Goal: Find specific page/section: Find specific page/section

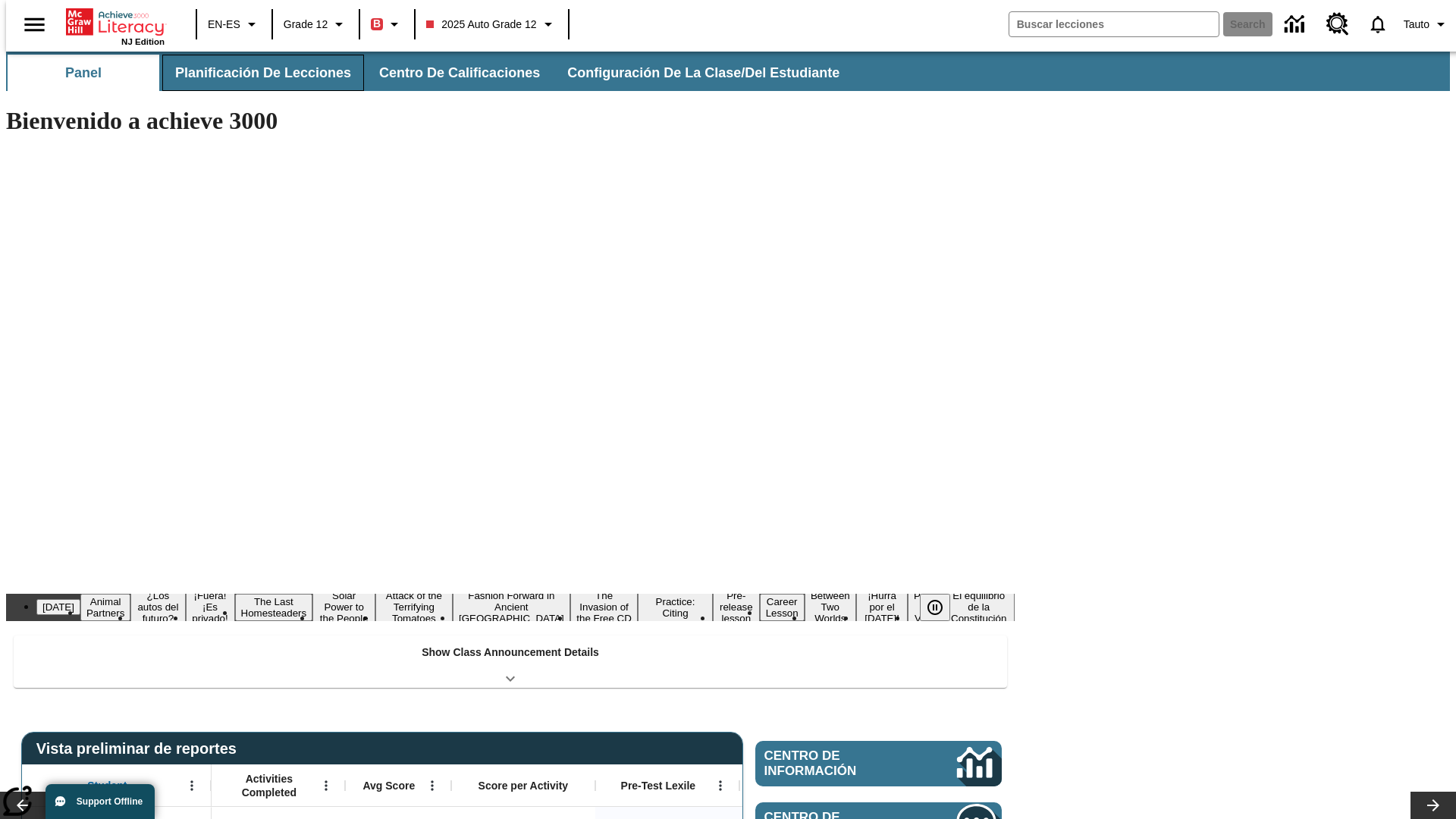
click at [254, 73] on span "Planificación de lecciones" at bounding box center [263, 72] width 176 height 17
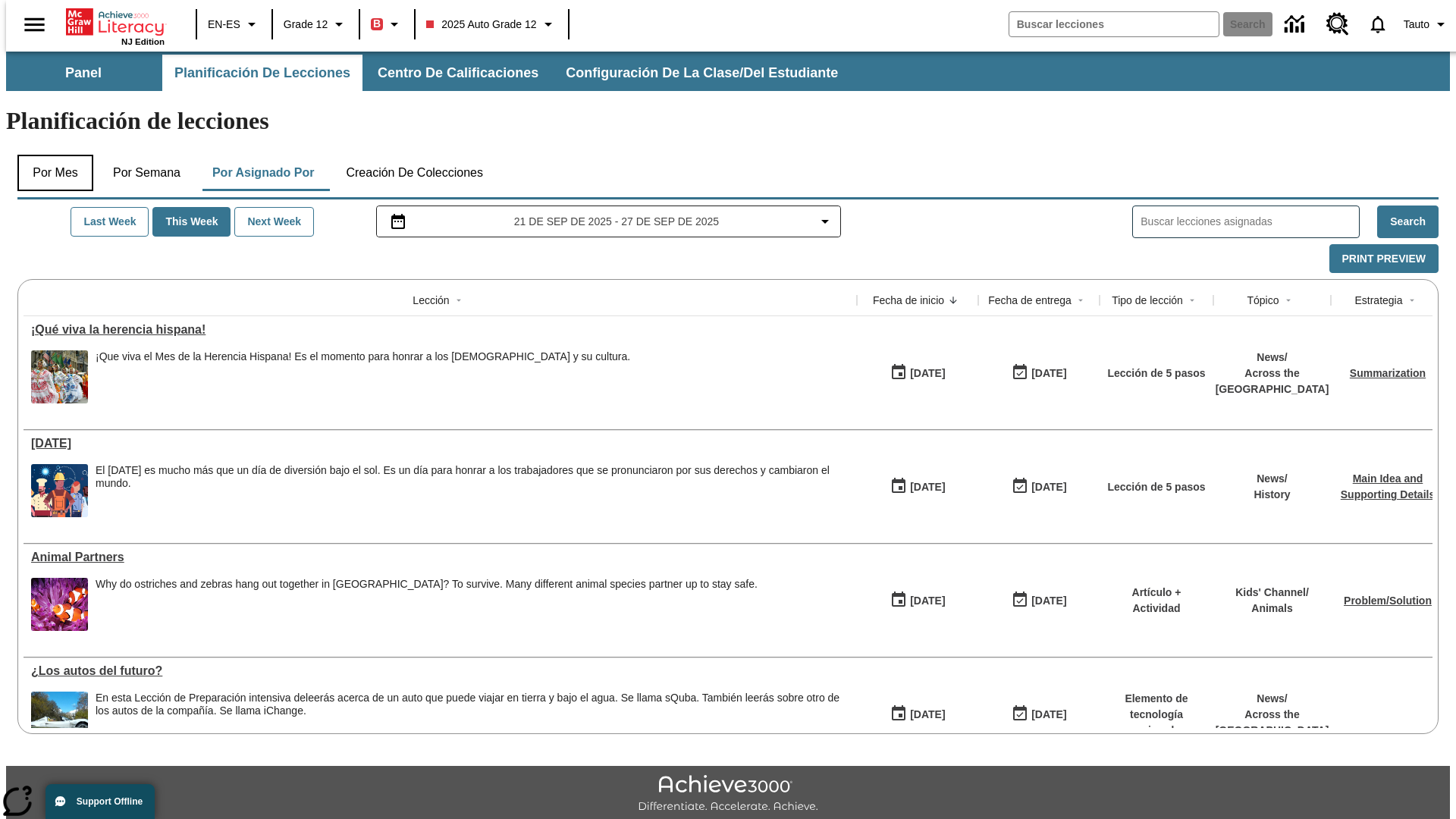
click at [49, 155] on button "Por mes" at bounding box center [55, 173] width 76 height 36
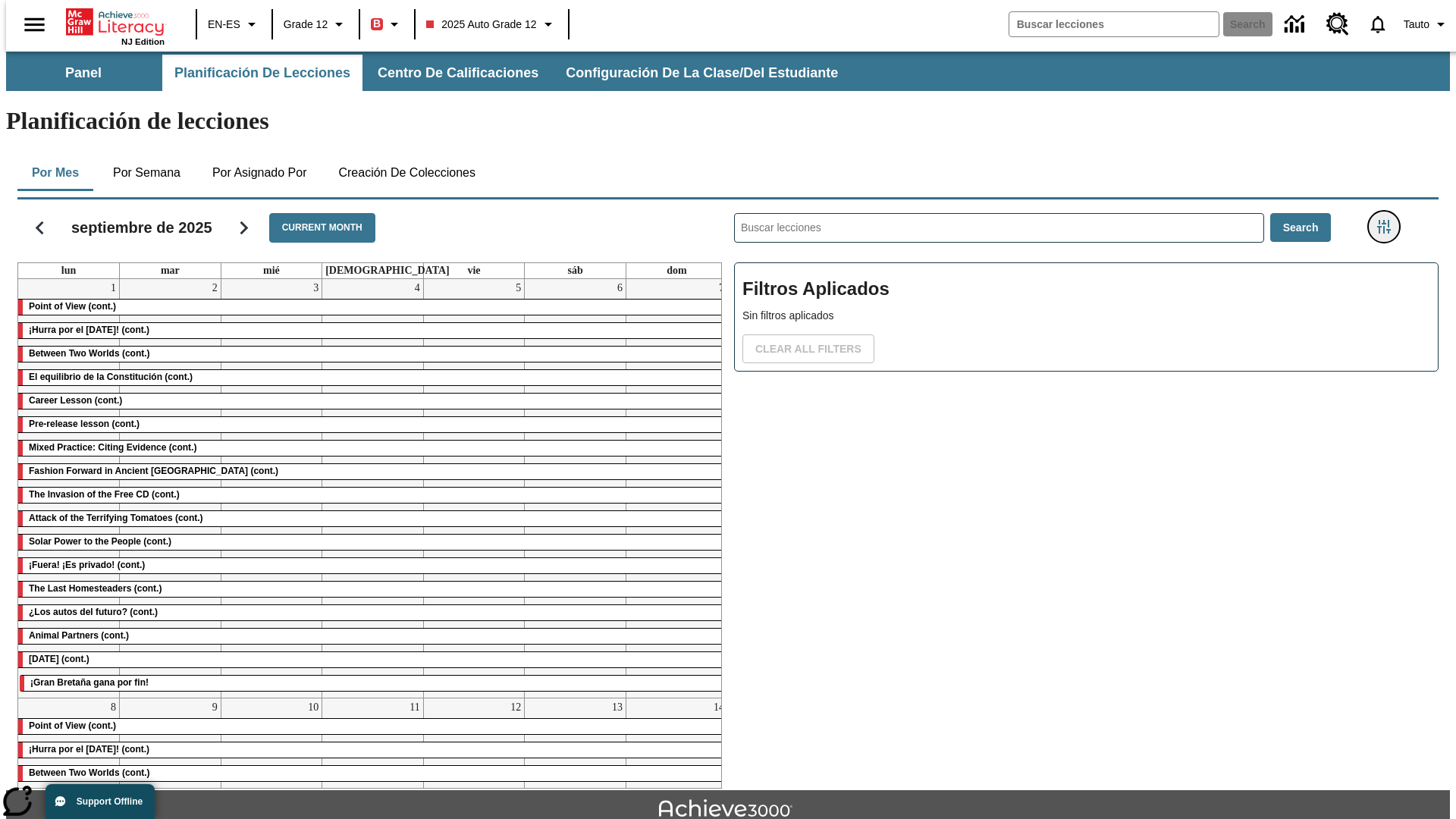
click at [1389, 220] on icon "Menú lateral de filtros" at bounding box center [1384, 227] width 14 height 14
